Goal: Transaction & Acquisition: Obtain resource

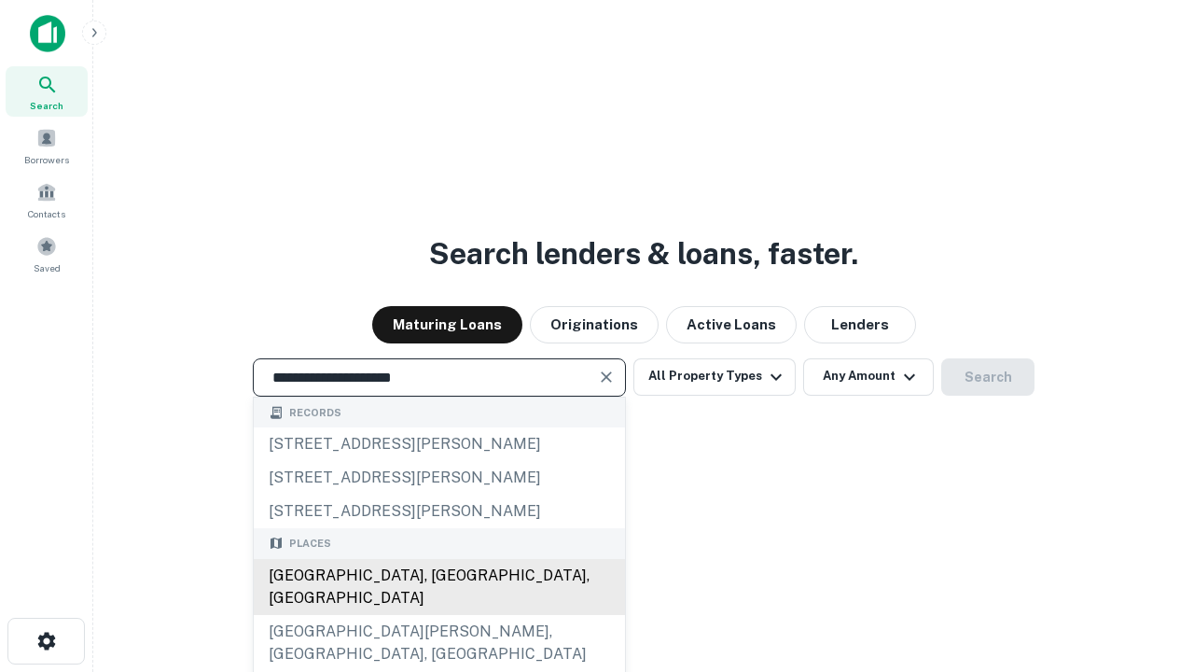
click at [438, 615] on div "[GEOGRAPHIC_DATA], [GEOGRAPHIC_DATA], [GEOGRAPHIC_DATA]" at bounding box center [439, 587] width 371 height 56
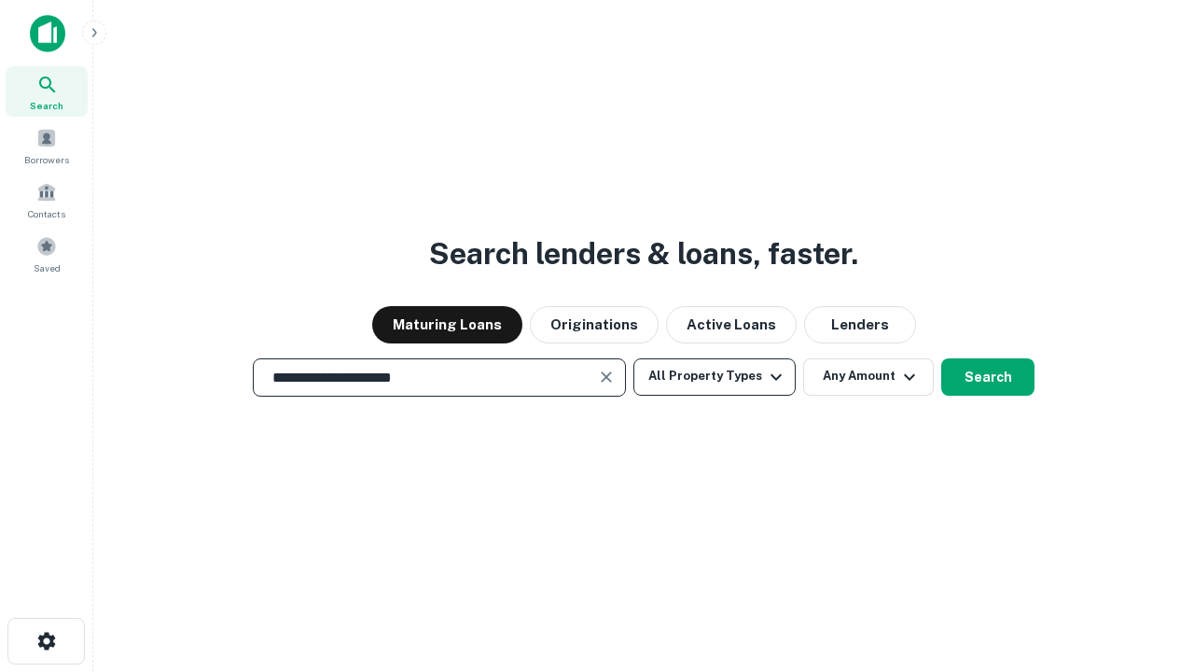
type input "**********"
click at [715, 376] on button "All Property Types" at bounding box center [714, 376] width 162 height 37
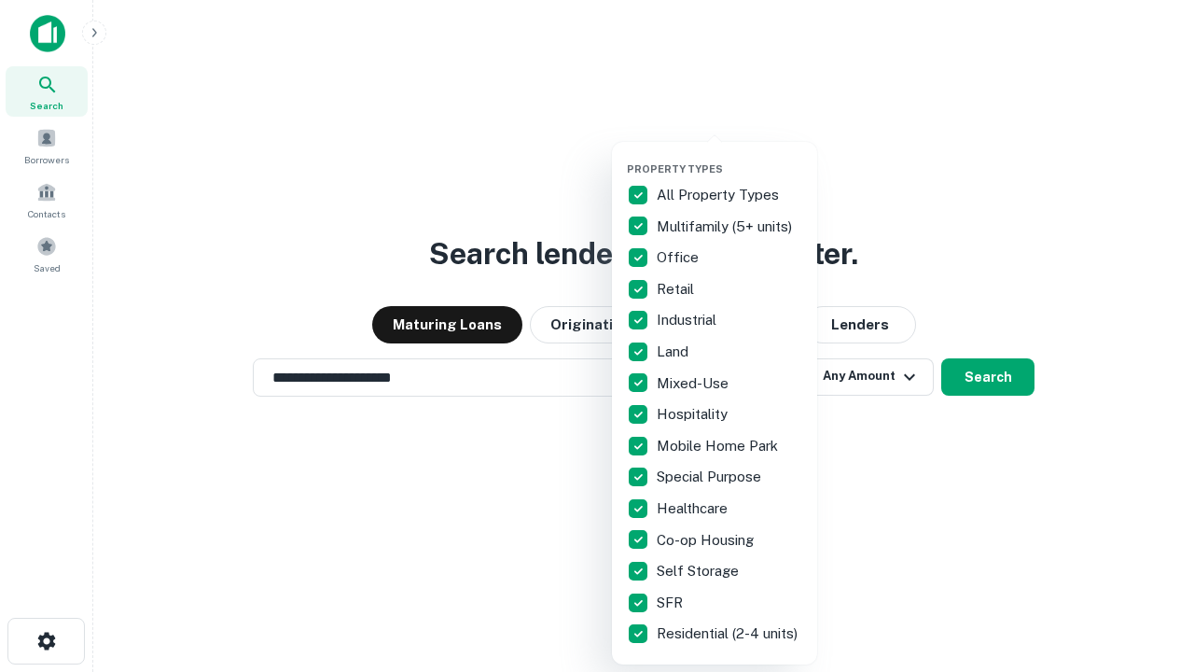
click at [729, 157] on button "button" at bounding box center [729, 157] width 205 height 1
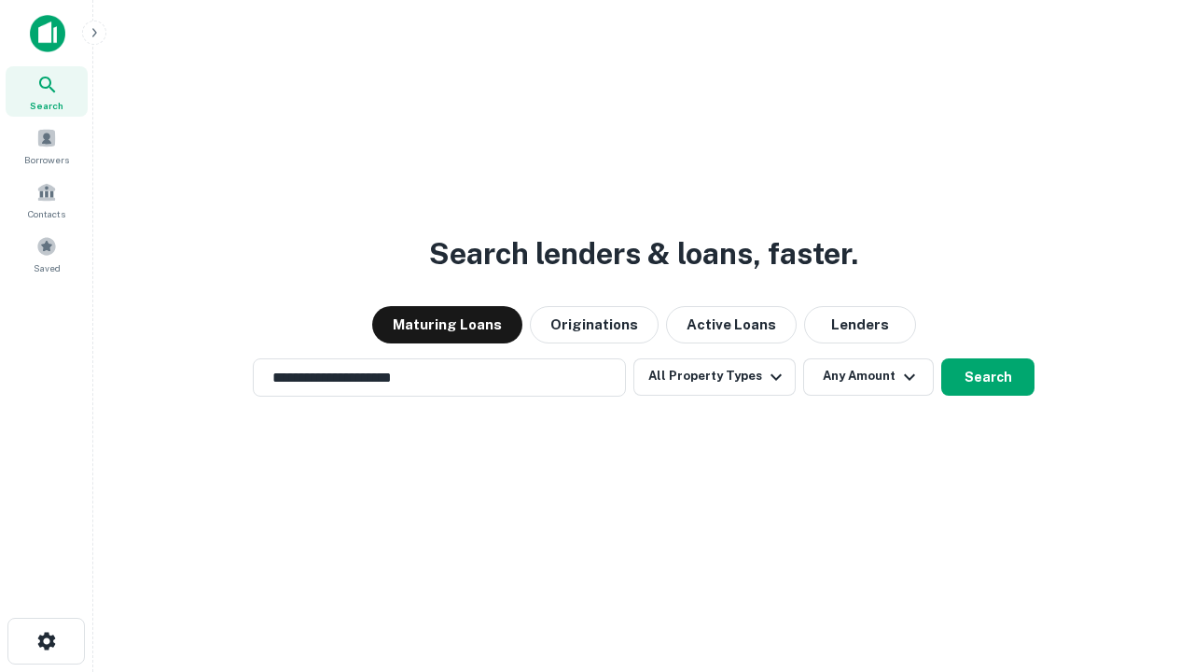
scroll to position [29, 0]
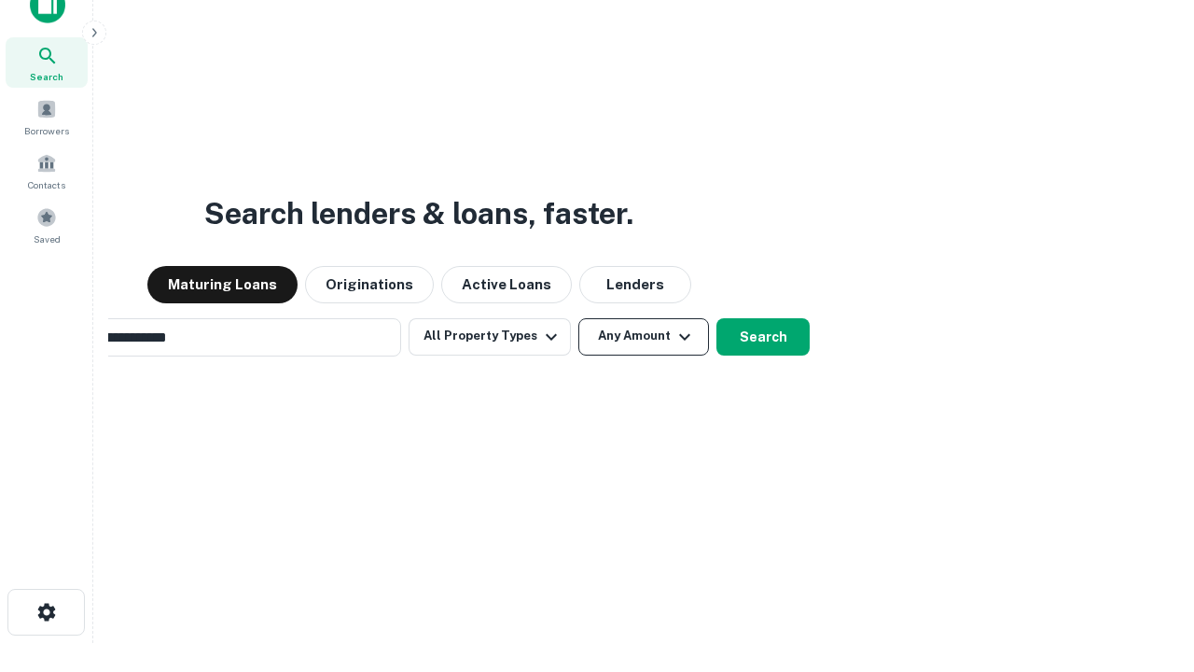
click at [578, 318] on button "Any Amount" at bounding box center [643, 336] width 131 height 37
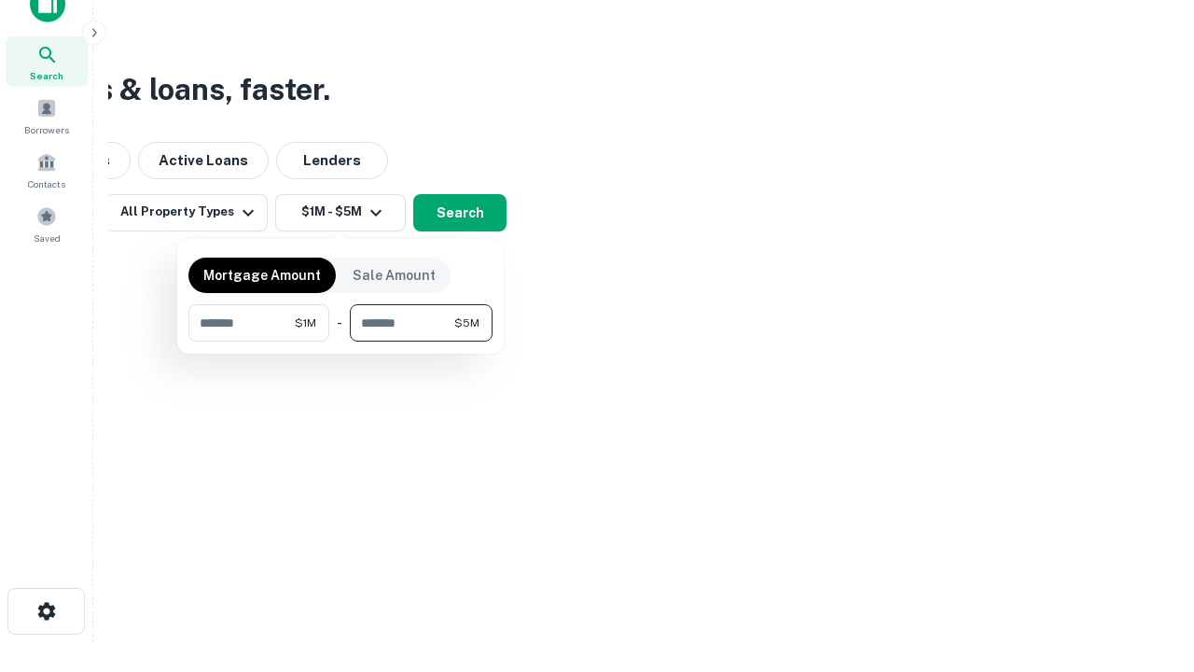
type input "*******"
click at [340, 341] on button "button" at bounding box center [340, 341] width 304 height 1
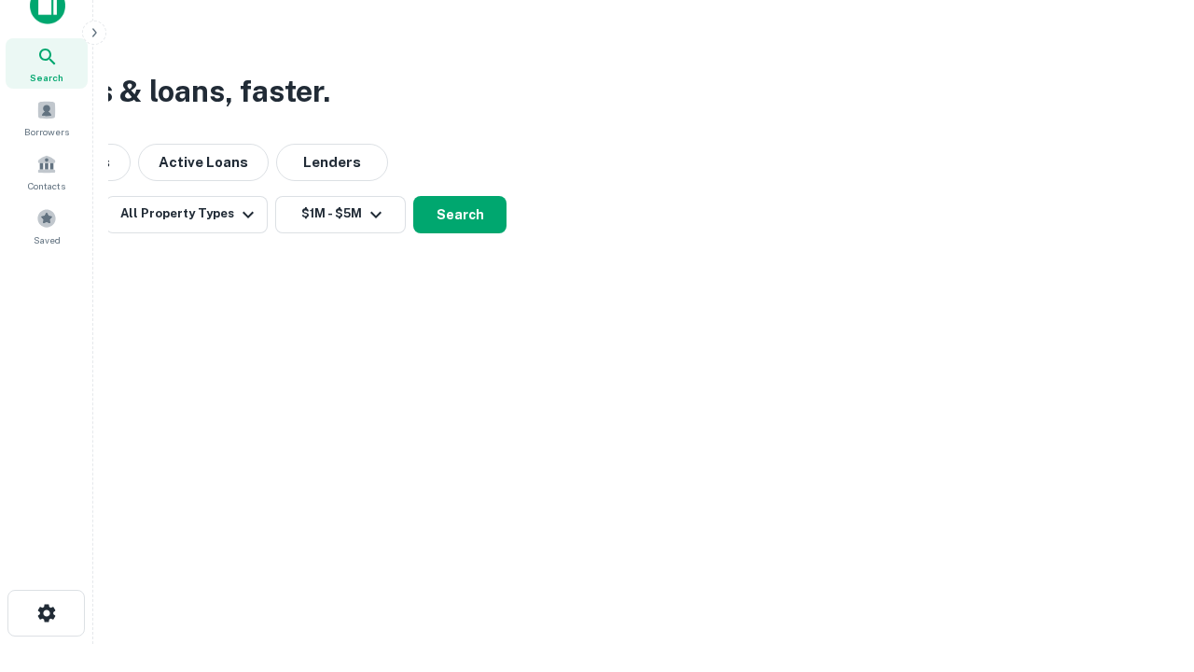
scroll to position [11, 344]
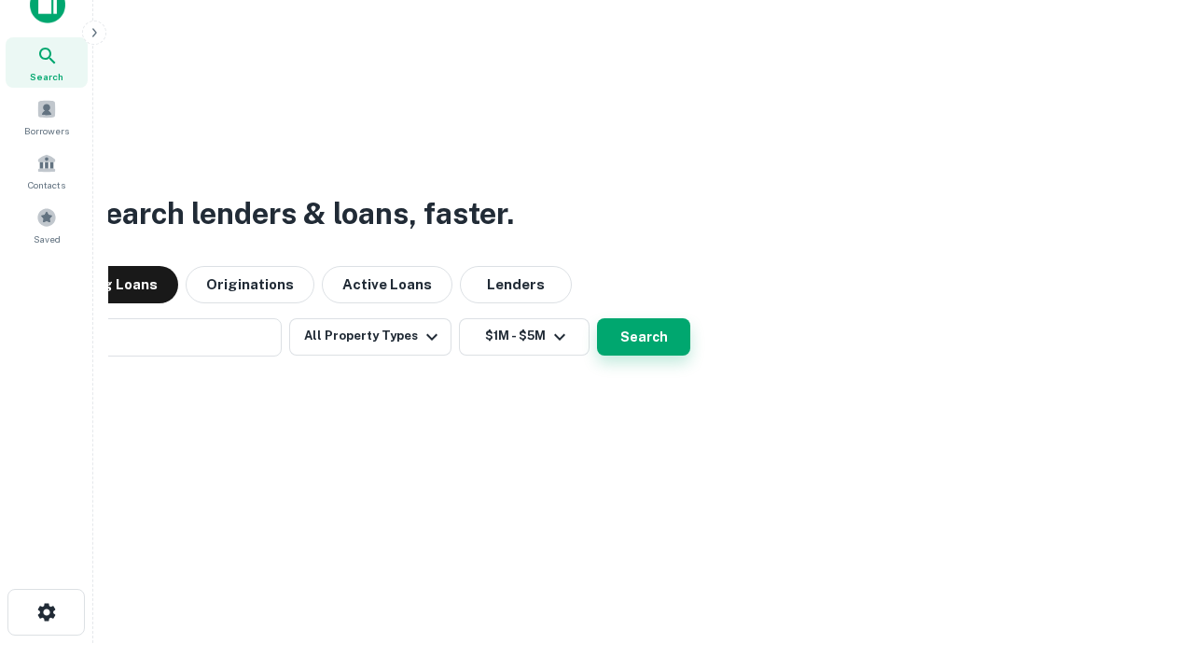
click at [597, 318] on button "Search" at bounding box center [643, 336] width 93 height 37
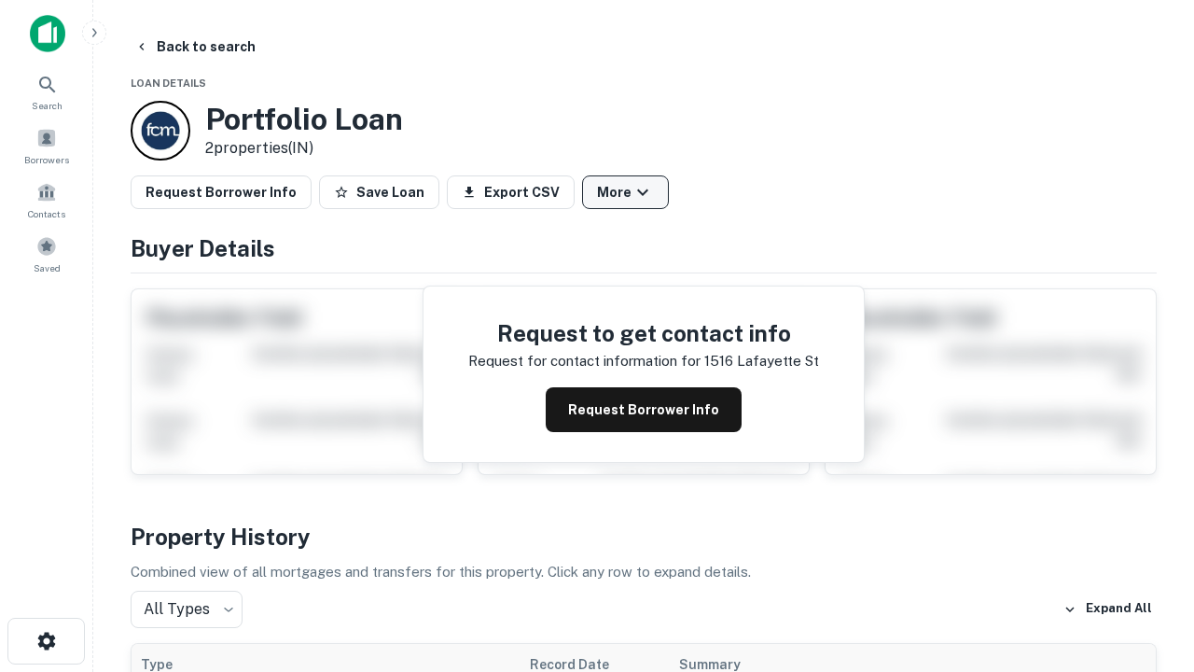
click at [625, 192] on button "More" at bounding box center [625, 192] width 87 height 34
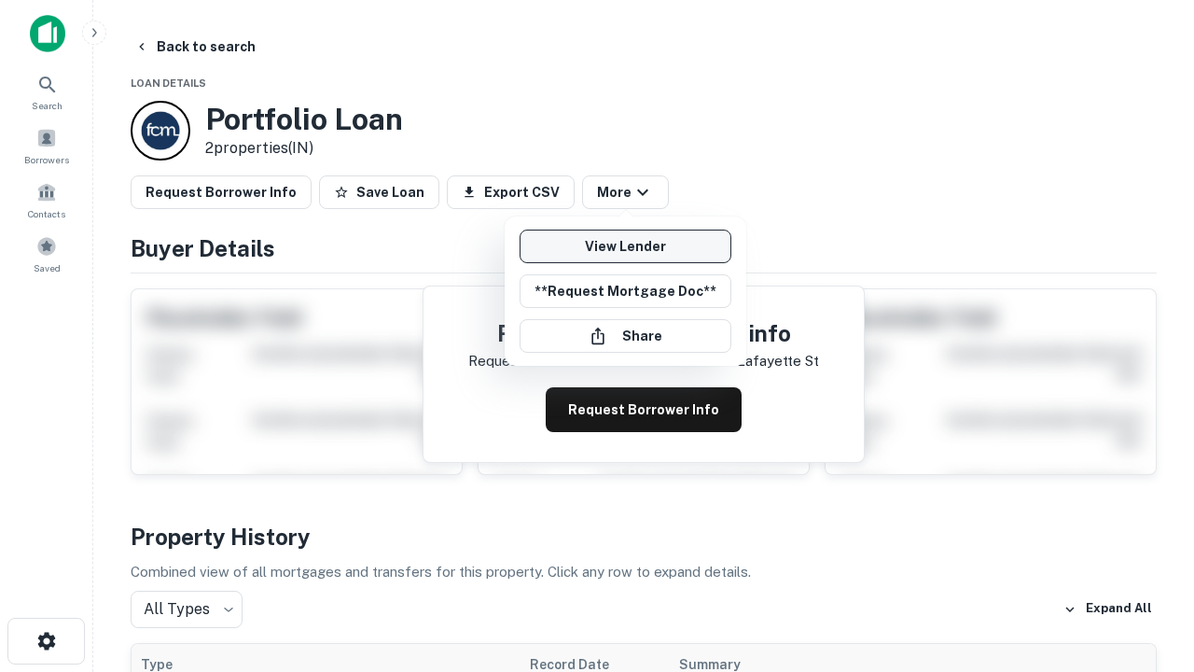
click at [625, 246] on link "View Lender" at bounding box center [626, 246] width 212 height 34
